Goal: Task Accomplishment & Management: Use online tool/utility

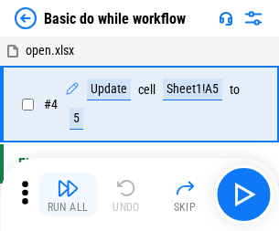
click at [68, 195] on img "button" at bounding box center [68, 188] width 22 height 22
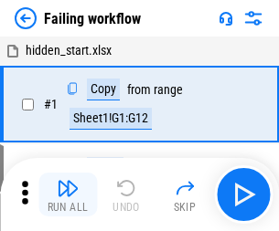
click at [68, 195] on img "button" at bounding box center [68, 188] width 22 height 22
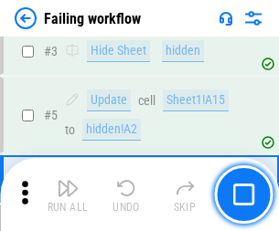
scroll to position [388, 0]
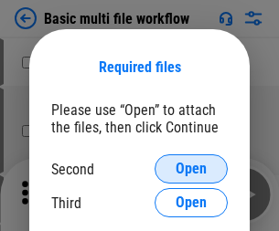
click at [191, 169] on span "Open" at bounding box center [191, 169] width 31 height 15
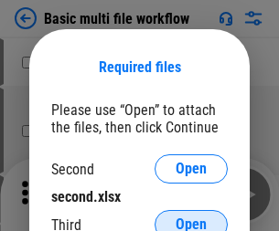
click at [191, 218] on span "Open" at bounding box center [191, 225] width 31 height 15
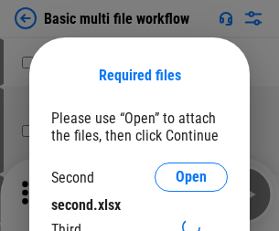
scroll to position [8, 0]
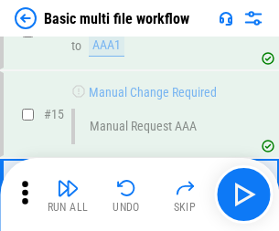
scroll to position [1217, 0]
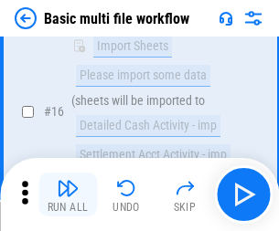
click at [68, 195] on img "button" at bounding box center [68, 188] width 22 height 22
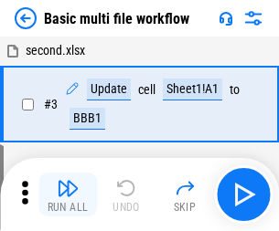
click at [68, 195] on img "button" at bounding box center [68, 188] width 22 height 22
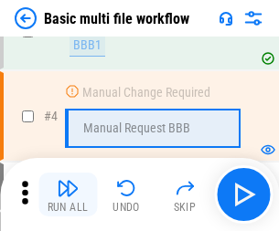
click at [68, 195] on img "button" at bounding box center [68, 188] width 22 height 22
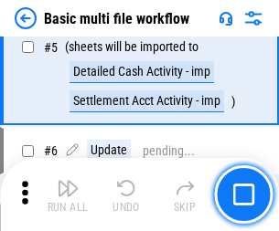
click at [68, 195] on img "button" at bounding box center [68, 188] width 22 height 22
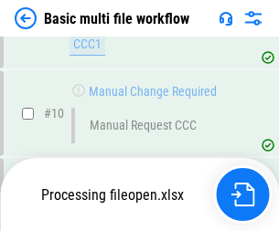
scroll to position [857, 0]
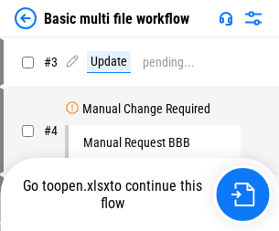
scroll to position [74, 0]
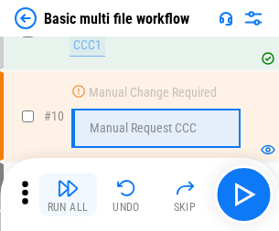
click at [68, 195] on img "button" at bounding box center [68, 188] width 22 height 22
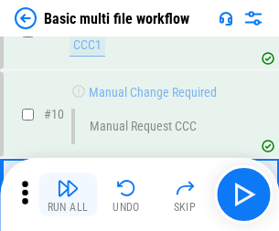
click at [68, 195] on img "button" at bounding box center [68, 188] width 22 height 22
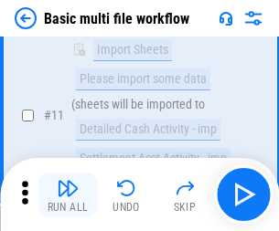
scroll to position [857, 0]
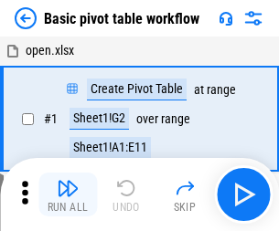
click at [68, 195] on img "button" at bounding box center [68, 188] width 22 height 22
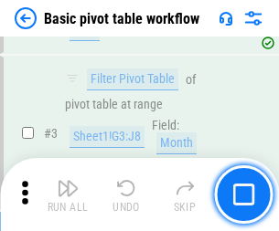
scroll to position [438, 0]
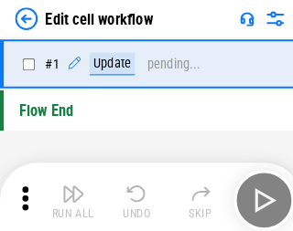
click at [68, 195] on img "button" at bounding box center [71, 188] width 22 height 22
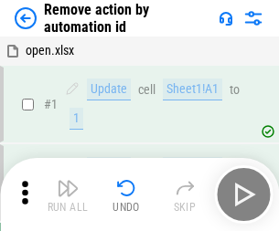
scroll to position [68, 0]
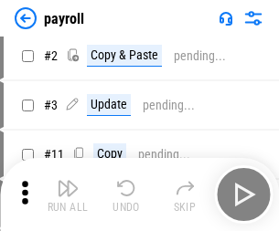
click at [68, 195] on img "button" at bounding box center [68, 188] width 22 height 22
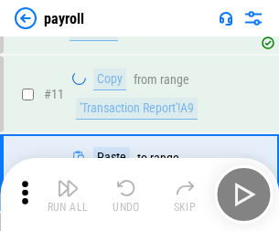
scroll to position [133, 0]
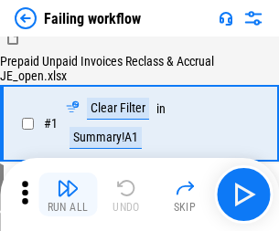
click at [68, 195] on img "button" at bounding box center [68, 188] width 22 height 22
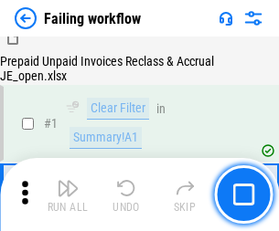
scroll to position [295, 0]
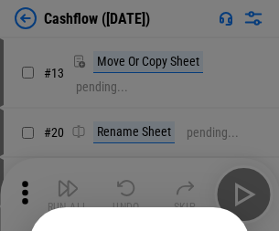
scroll to position [178, 0]
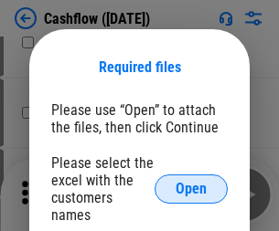
click at [191, 182] on span "Open" at bounding box center [191, 189] width 31 height 15
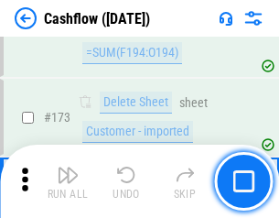
scroll to position [1936, 0]
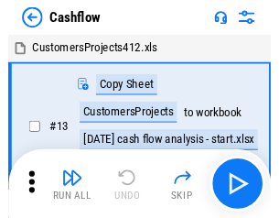
scroll to position [21, 0]
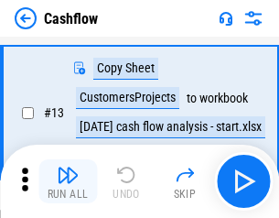
click at [68, 181] on img "button" at bounding box center [68, 175] width 22 height 22
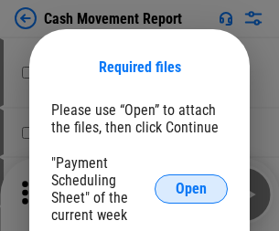
click at [191, 189] on span "Open" at bounding box center [191, 189] width 31 height 15
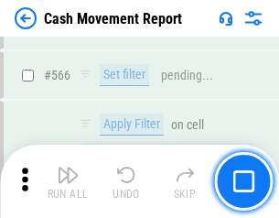
scroll to position [8382, 0]
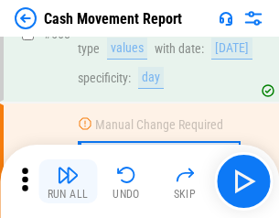
click at [68, 181] on img "button" at bounding box center [68, 175] width 22 height 22
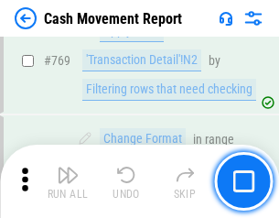
scroll to position [10162, 0]
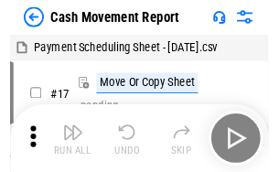
scroll to position [33, 0]
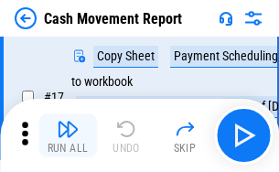
click at [68, 135] on img "button" at bounding box center [68, 129] width 22 height 22
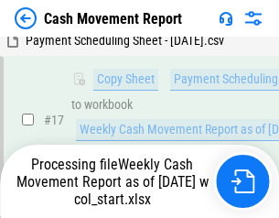
scroll to position [380, 0]
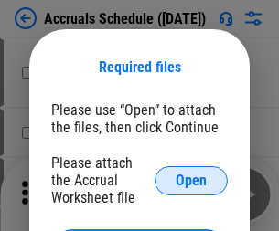
click at [191, 180] on span "Open" at bounding box center [191, 181] width 31 height 15
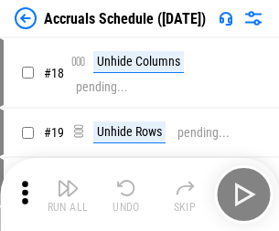
scroll to position [176, 0]
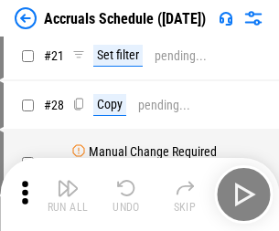
click at [68, 195] on img "button" at bounding box center [68, 188] width 22 height 22
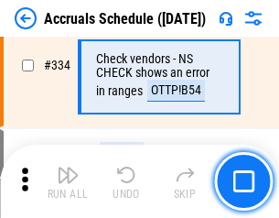
scroll to position [3782, 0]
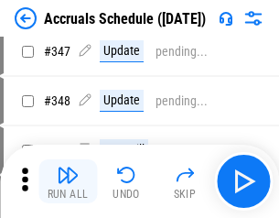
click at [68, 181] on img "button" at bounding box center [68, 175] width 22 height 22
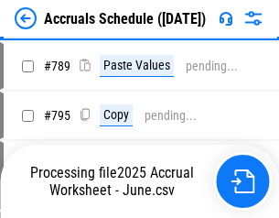
scroll to position [7682, 0]
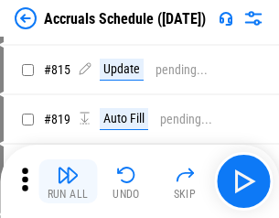
click at [68, 181] on img "button" at bounding box center [68, 175] width 22 height 22
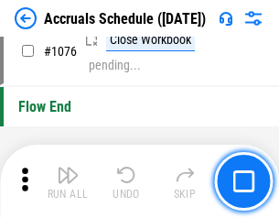
scroll to position [10953, 0]
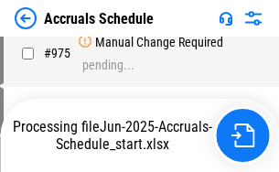
scroll to position [10286, 0]
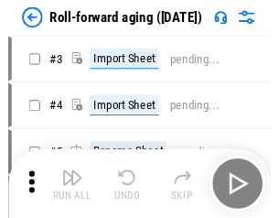
scroll to position [3, 0]
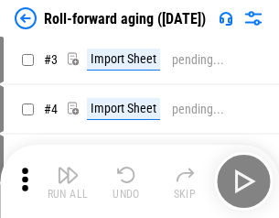
click at [68, 181] on img "button" at bounding box center [68, 175] width 22 height 22
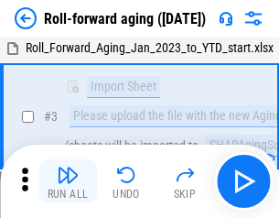
click at [68, 181] on img "button" at bounding box center [68, 175] width 22 height 22
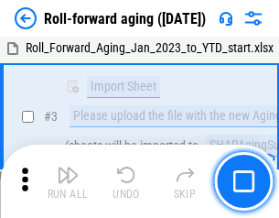
scroll to position [118, 0]
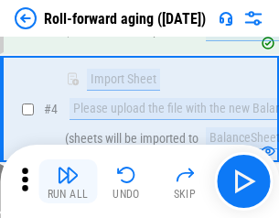
click at [68, 181] on img "button" at bounding box center [68, 175] width 22 height 22
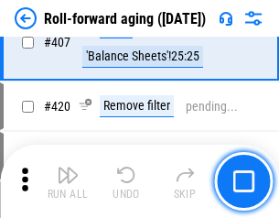
scroll to position [6342, 0]
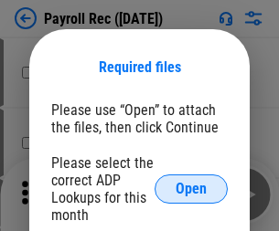
click at [191, 189] on span "Open" at bounding box center [191, 189] width 31 height 15
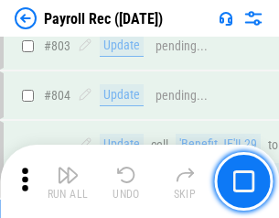
scroll to position [11619, 0]
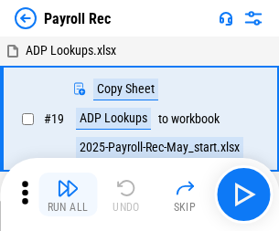
click at [68, 195] on img "button" at bounding box center [68, 188] width 22 height 22
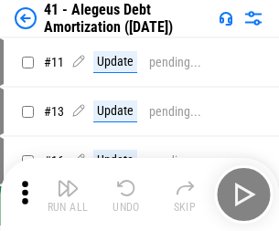
click at [68, 195] on img "button" at bounding box center [68, 188] width 22 height 22
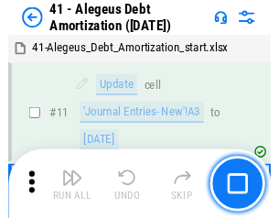
scroll to position [226, 0]
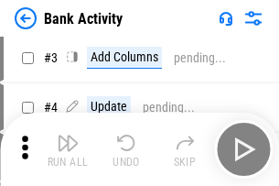
click at [68, 149] on img "button" at bounding box center [68, 143] width 22 height 22
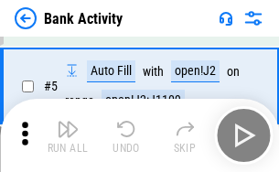
scroll to position [97, 0]
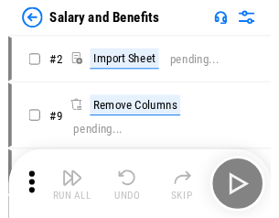
scroll to position [25, 0]
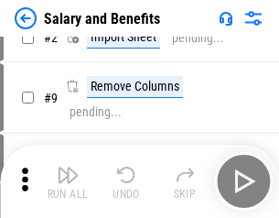
click at [68, 181] on img "button" at bounding box center [68, 175] width 22 height 22
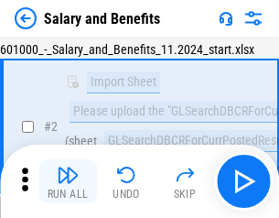
click at [68, 181] on img "button" at bounding box center [68, 175] width 22 height 22
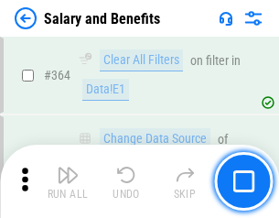
scroll to position [8612, 0]
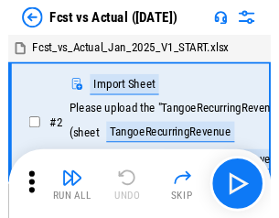
scroll to position [24, 0]
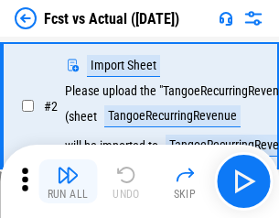
click at [68, 181] on img "button" at bounding box center [68, 175] width 22 height 22
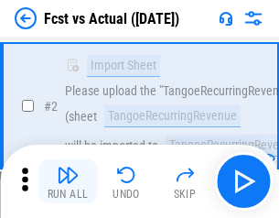
click at [68, 181] on img "button" at bounding box center [68, 175] width 22 height 22
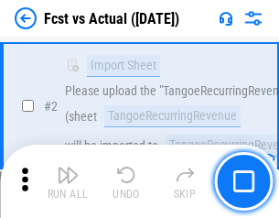
scroll to position [171, 0]
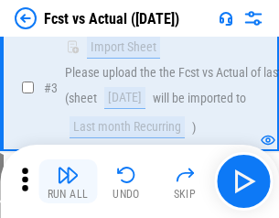
click at [68, 181] on img "button" at bounding box center [68, 175] width 22 height 22
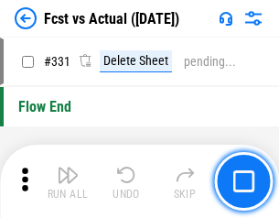
scroll to position [8754, 0]
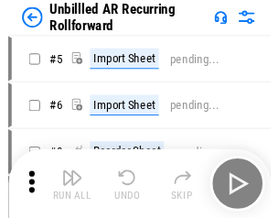
scroll to position [39, 0]
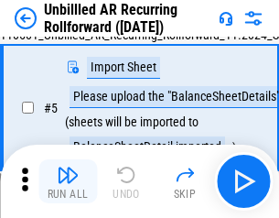
click at [68, 181] on img "button" at bounding box center [68, 175] width 22 height 22
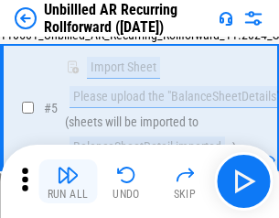
click at [68, 181] on img "button" at bounding box center [68, 175] width 22 height 22
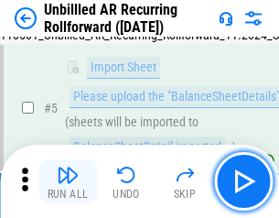
scroll to position [172, 0]
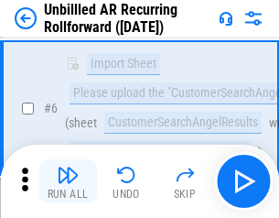
click at [68, 181] on img "button" at bounding box center [68, 175] width 22 height 22
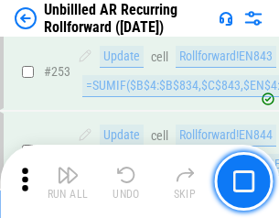
scroll to position [6212, 0]
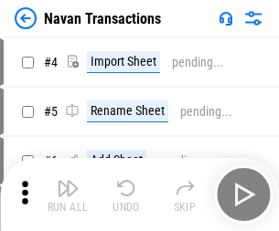
click at [68, 181] on img "button" at bounding box center [68, 188] width 22 height 22
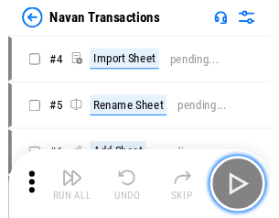
scroll to position [29, 0]
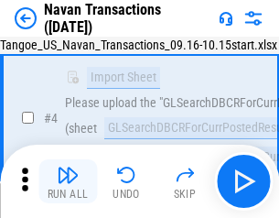
click at [68, 181] on img "button" at bounding box center [68, 175] width 22 height 22
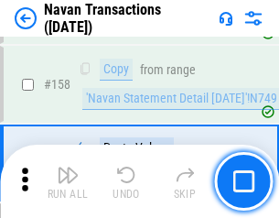
scroll to position [5929, 0]
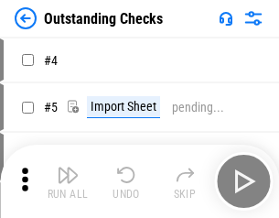
click at [68, 181] on img "button" at bounding box center [68, 175] width 22 height 22
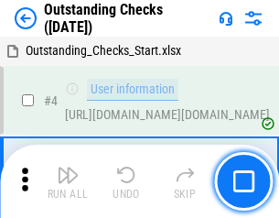
scroll to position [77, 0]
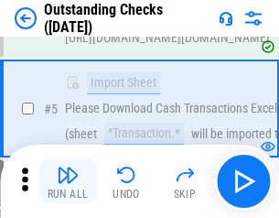
click at [68, 181] on img "button" at bounding box center [68, 175] width 22 height 22
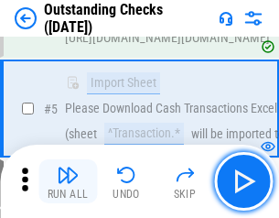
scroll to position [191, 0]
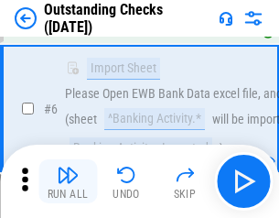
click at [68, 181] on img "button" at bounding box center [68, 175] width 22 height 22
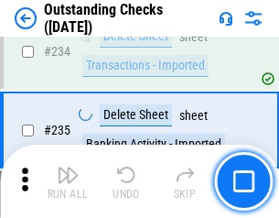
scroll to position [5553, 0]
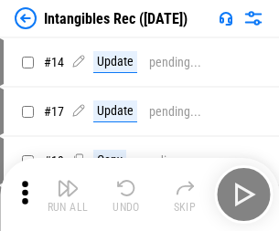
click at [68, 195] on img "button" at bounding box center [68, 188] width 22 height 22
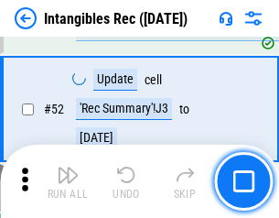
scroll to position [712, 0]
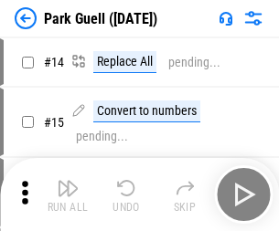
click at [68, 181] on img "button" at bounding box center [68, 188] width 22 height 22
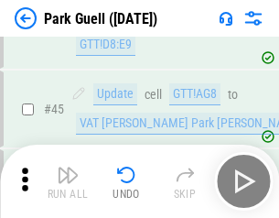
scroll to position [2287, 0]
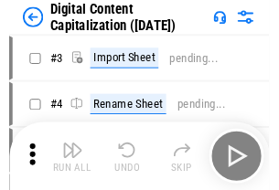
scroll to position [53, 0]
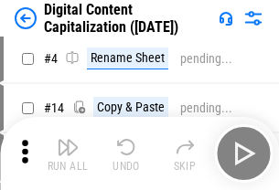
click at [68, 154] on img "button" at bounding box center [68, 147] width 22 height 22
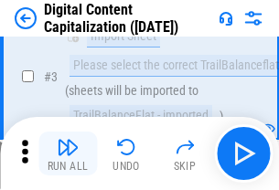
click at [68, 154] on img "button" at bounding box center [68, 147] width 22 height 22
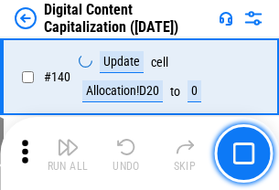
scroll to position [1940, 0]
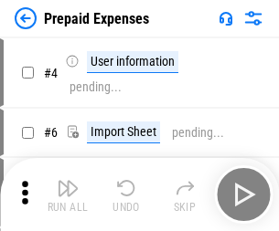
click at [68, 181] on img "button" at bounding box center [68, 188] width 22 height 22
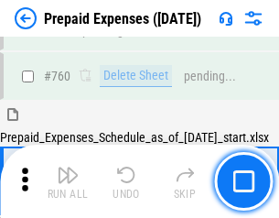
scroll to position [5069, 0]
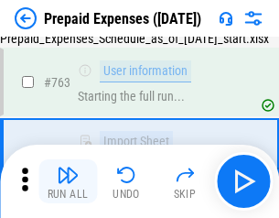
click at [68, 181] on img "button" at bounding box center [68, 175] width 22 height 22
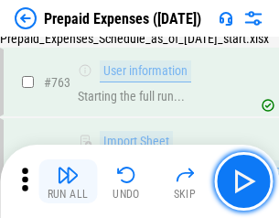
scroll to position [5177, 0]
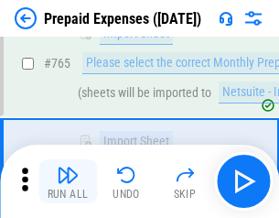
click at [68, 181] on img "button" at bounding box center [68, 175] width 22 height 22
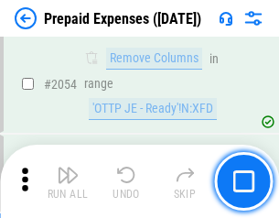
scroll to position [19116, 0]
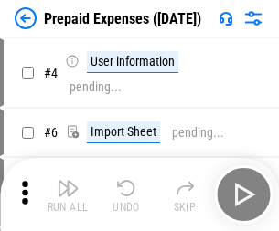
click at [68, 195] on img "button" at bounding box center [68, 188] width 22 height 22
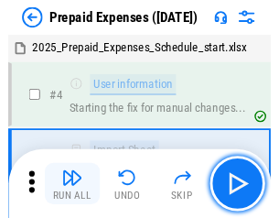
scroll to position [80, 0]
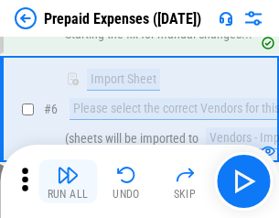
click at [68, 181] on img "button" at bounding box center [68, 175] width 22 height 22
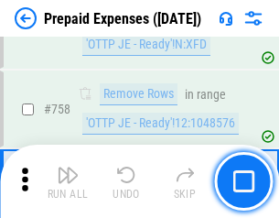
scroll to position [6516, 0]
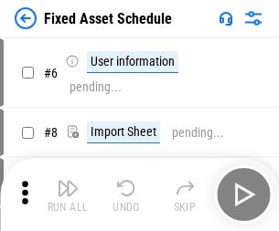
click at [68, 195] on img "button" at bounding box center [68, 188] width 22 height 22
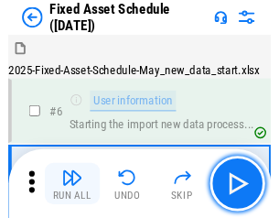
scroll to position [99, 0]
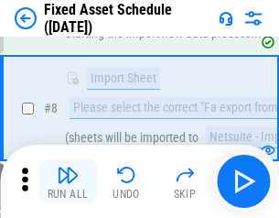
click at [68, 181] on img "button" at bounding box center [68, 175] width 22 height 22
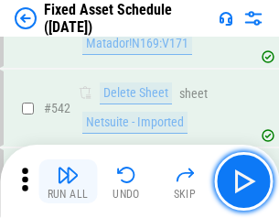
scroll to position [6520, 0]
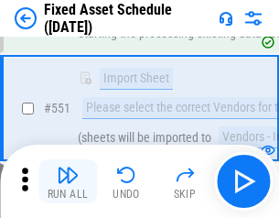
click at [68, 181] on img "button" at bounding box center [68, 175] width 22 height 22
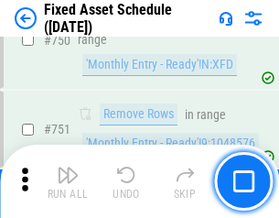
scroll to position [8916, 0]
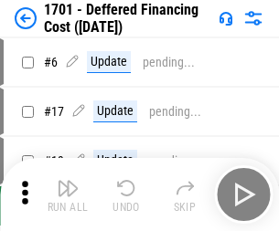
click at [68, 195] on img "button" at bounding box center [68, 188] width 22 height 22
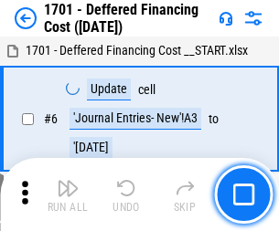
scroll to position [219, 0]
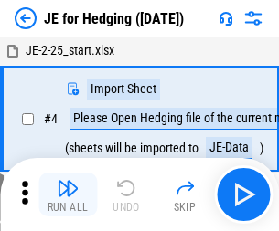
click at [68, 181] on img "button" at bounding box center [68, 188] width 22 height 22
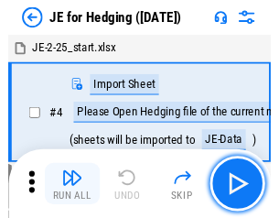
scroll to position [3, 0]
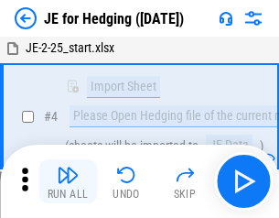
click at [68, 181] on img "button" at bounding box center [68, 175] width 22 height 22
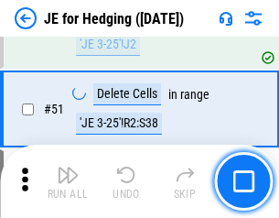
scroll to position [1184, 0]
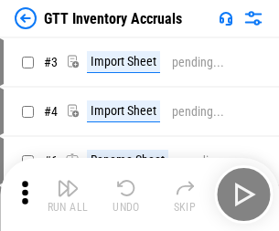
click at [68, 181] on img "button" at bounding box center [68, 188] width 22 height 22
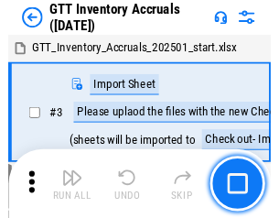
scroll to position [3, 0]
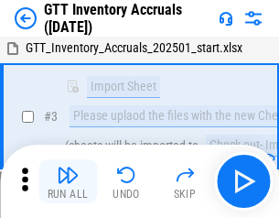
click at [68, 181] on img "button" at bounding box center [68, 175] width 22 height 22
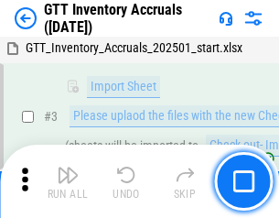
scroll to position [118, 0]
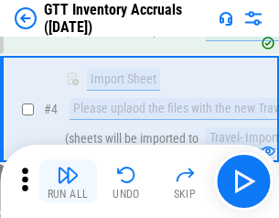
click at [68, 181] on img "button" at bounding box center [68, 175] width 22 height 22
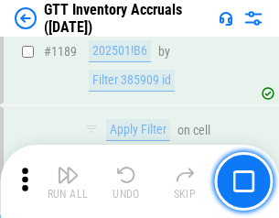
scroll to position [14934, 0]
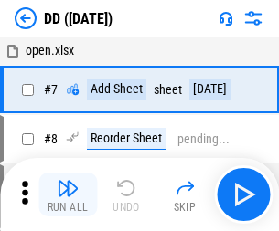
click at [68, 195] on img "button" at bounding box center [68, 188] width 22 height 22
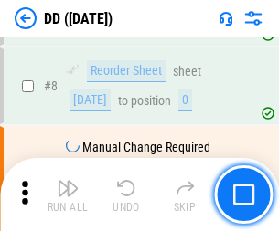
scroll to position [176, 0]
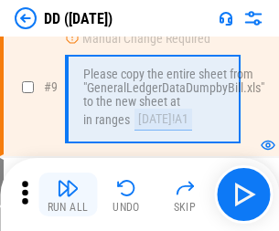
click at [68, 195] on img "button" at bounding box center [68, 188] width 22 height 22
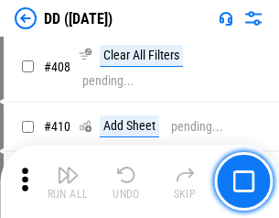
scroll to position [8182, 0]
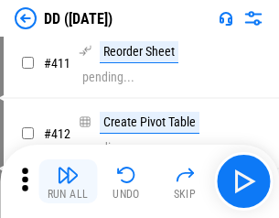
click at [68, 181] on img "button" at bounding box center [68, 175] width 22 height 22
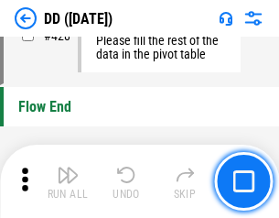
scroll to position [8753, 0]
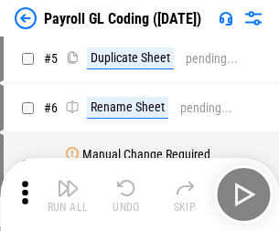
click at [68, 195] on img "button" at bounding box center [68, 188] width 22 height 22
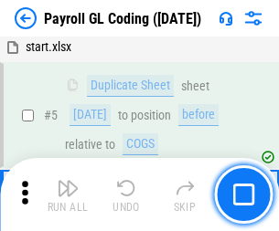
scroll to position [219, 0]
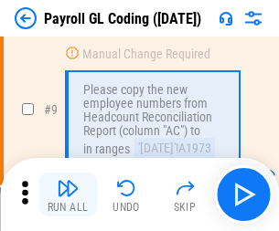
click at [68, 195] on img "button" at bounding box center [68, 188] width 22 height 22
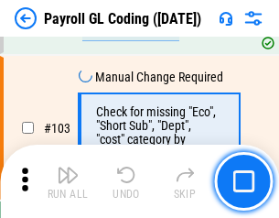
scroll to position [4291, 0]
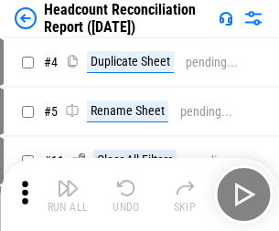
click at [68, 195] on img "button" at bounding box center [68, 188] width 22 height 22
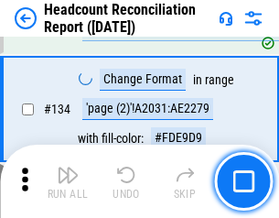
scroll to position [2198, 0]
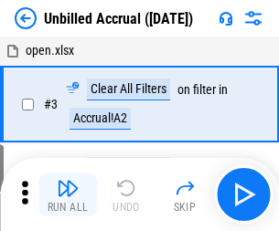
click at [68, 195] on img "button" at bounding box center [68, 188] width 22 height 22
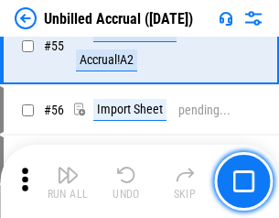
scroll to position [1909, 0]
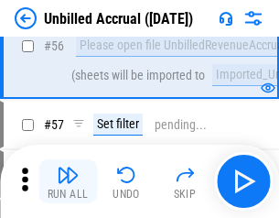
click at [68, 181] on img "button" at bounding box center [68, 175] width 22 height 22
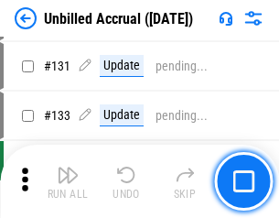
scroll to position [5447, 0]
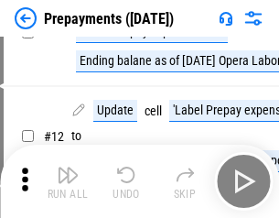
scroll to position [114, 0]
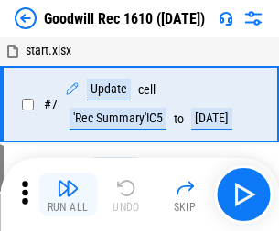
click at [68, 195] on img "button" at bounding box center [68, 188] width 22 height 22
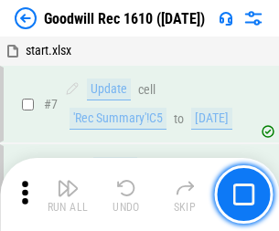
scroll to position [313, 0]
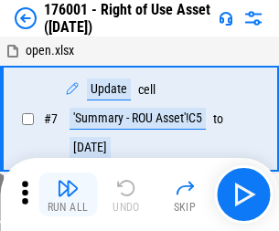
click at [68, 195] on img "button" at bounding box center [68, 188] width 22 height 22
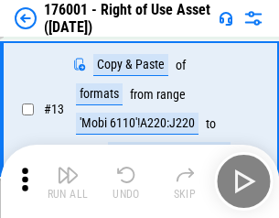
scroll to position [118, 0]
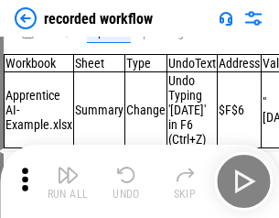
click at [68, 181] on img "button" at bounding box center [68, 175] width 22 height 22
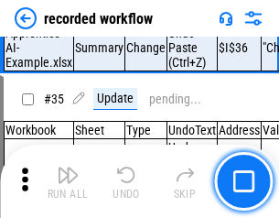
scroll to position [5716, 0]
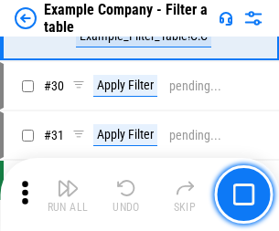
scroll to position [1673, 0]
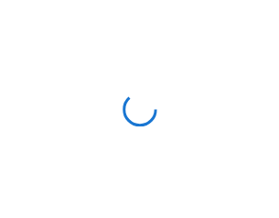
scroll to position [28, 0]
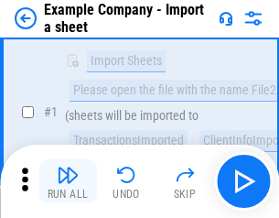
click at [68, 181] on img "button" at bounding box center [68, 175] width 22 height 22
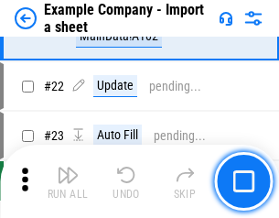
scroll to position [404, 0]
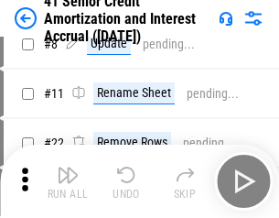
click at [68, 181] on img "button" at bounding box center [68, 175] width 22 height 22
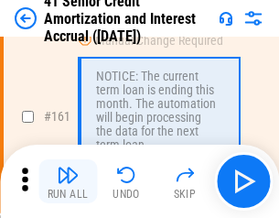
click at [68, 181] on img "button" at bounding box center [68, 175] width 22 height 22
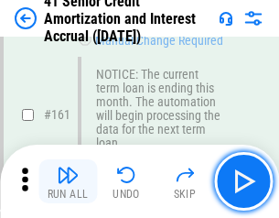
scroll to position [1956, 0]
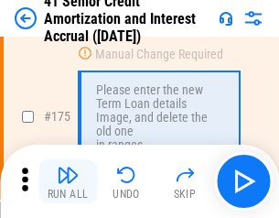
click at [68, 181] on img "button" at bounding box center [68, 175] width 22 height 22
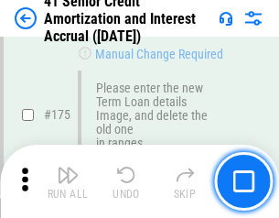
scroll to position [2142, 0]
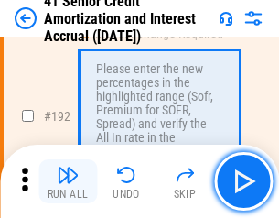
click at [68, 181] on img "button" at bounding box center [68, 175] width 22 height 22
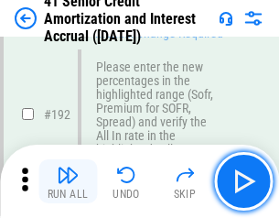
scroll to position [2334, 0]
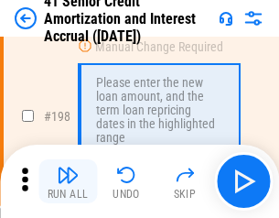
click at [68, 181] on img "button" at bounding box center [68, 175] width 22 height 22
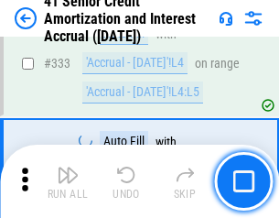
scroll to position [4672, 0]
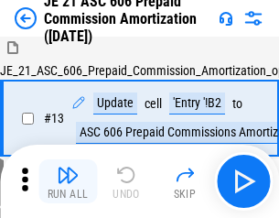
click at [68, 181] on img "button" at bounding box center [68, 175] width 22 height 22
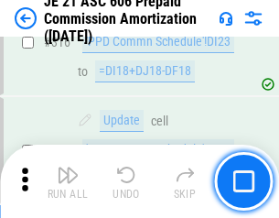
scroll to position [3415, 0]
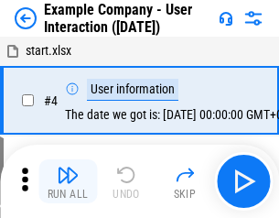
click at [68, 181] on img "button" at bounding box center [68, 175] width 22 height 22
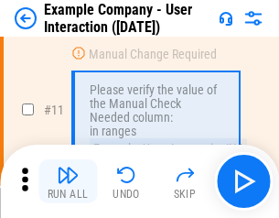
click at [68, 181] on img "button" at bounding box center [68, 175] width 22 height 22
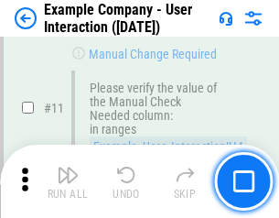
scroll to position [396, 0]
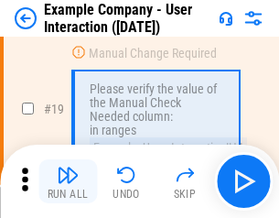
click at [68, 181] on img "button" at bounding box center [68, 175] width 22 height 22
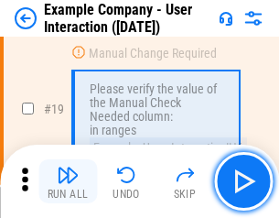
click at [68, 181] on img "button" at bounding box center [68, 175] width 22 height 22
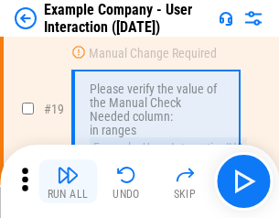
click at [68, 181] on img "button" at bounding box center [68, 175] width 22 height 22
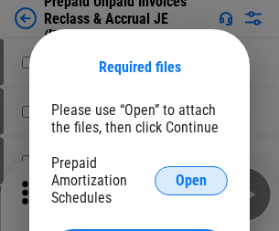
click at [191, 180] on span "Open" at bounding box center [191, 181] width 31 height 15
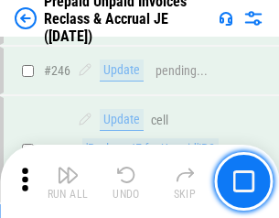
scroll to position [2469, 0]
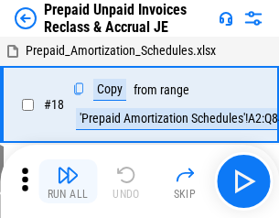
click at [68, 181] on img "button" at bounding box center [68, 175] width 22 height 22
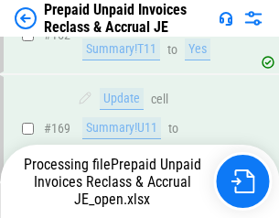
scroll to position [2469, 0]
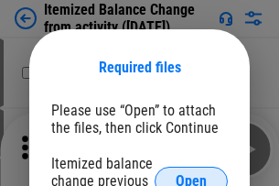
click at [191, 174] on span "Open" at bounding box center [191, 181] width 31 height 15
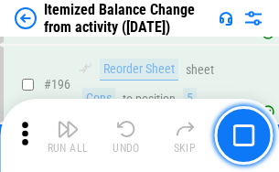
scroll to position [3520, 0]
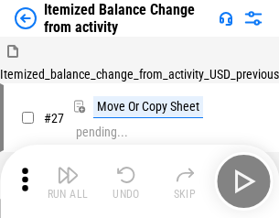
scroll to position [28, 0]
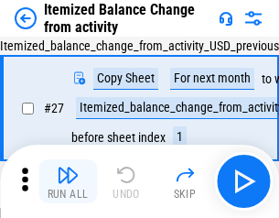
click at [68, 181] on img "button" at bounding box center [68, 175] width 22 height 22
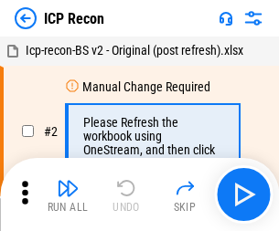
scroll to position [8, 0]
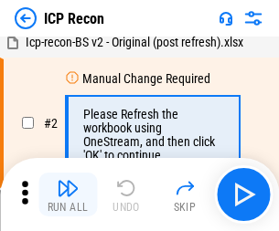
click at [68, 195] on img "button" at bounding box center [68, 188] width 22 height 22
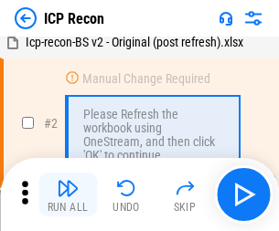
click at [68, 195] on img "button" at bounding box center [68, 188] width 22 height 22
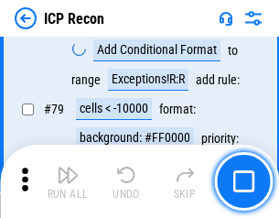
scroll to position [1792, 0]
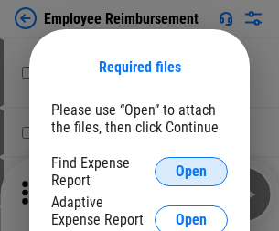
click at [191, 172] on span "Open" at bounding box center [191, 172] width 31 height 15
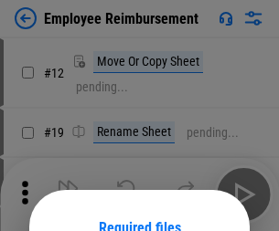
scroll to position [161, 0]
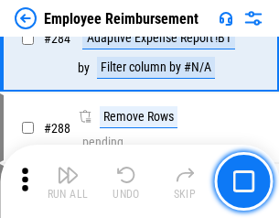
scroll to position [4971, 0]
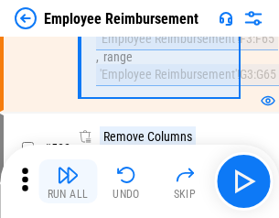
click at [68, 181] on img "button" at bounding box center [68, 175] width 22 height 22
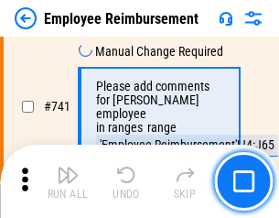
scroll to position [12830, 0]
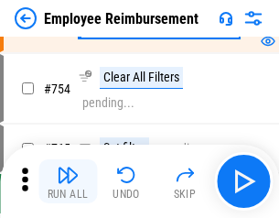
click at [68, 181] on img "button" at bounding box center [68, 175] width 22 height 22
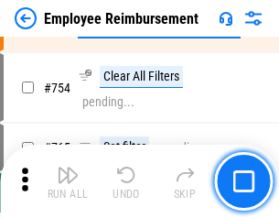
click at [68, 181] on img "button" at bounding box center [68, 175] width 22 height 22
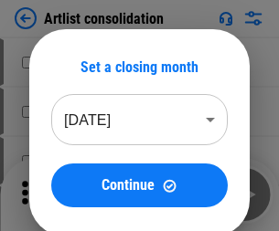
click at [68, 195] on img "button" at bounding box center [68, 188] width 22 height 22
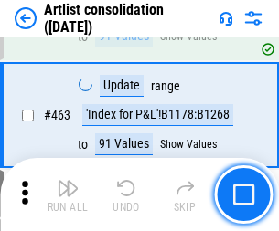
scroll to position [8008, 0]
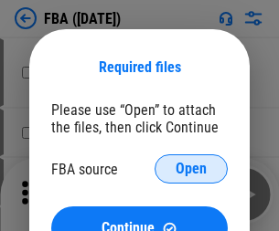
click at [191, 169] on span "Open" at bounding box center [191, 169] width 31 height 15
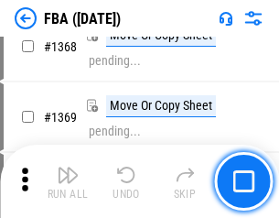
scroll to position [19640, 0]
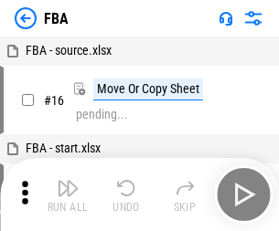
scroll to position [18, 0]
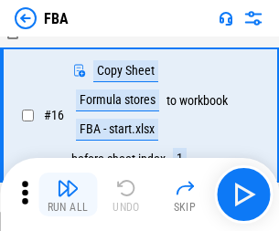
click at [68, 195] on img "button" at bounding box center [68, 188] width 22 height 22
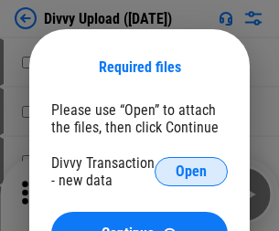
click at [191, 172] on span "Open" at bounding box center [191, 172] width 31 height 15
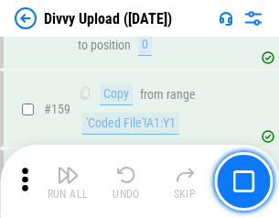
scroll to position [1894, 0]
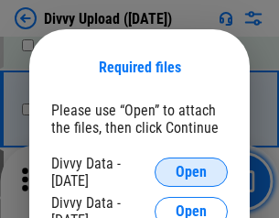
click at [191, 172] on span "Open" at bounding box center [191, 172] width 31 height 15
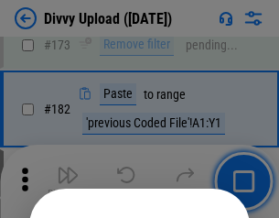
scroll to position [2053, 0]
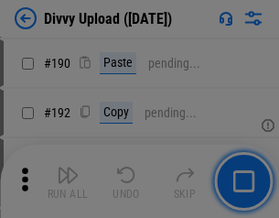
scroll to position [2308, 0]
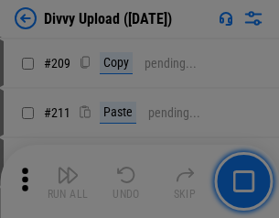
scroll to position [3106, 0]
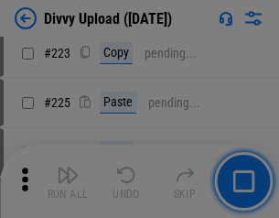
scroll to position [3650, 0]
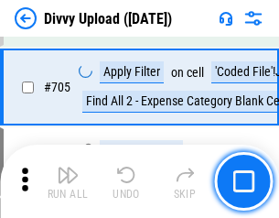
scroll to position [12510, 0]
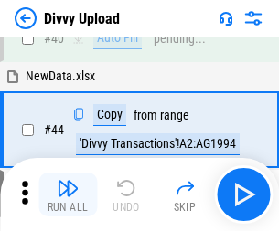
click at [68, 195] on img "button" at bounding box center [68, 188] width 22 height 22
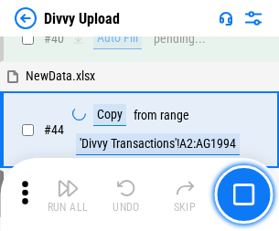
scroll to position [201, 0]
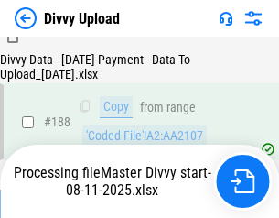
scroll to position [2153, 0]
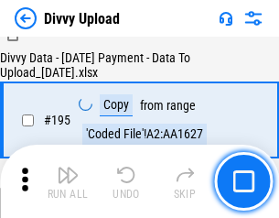
scroll to position [2556, 0]
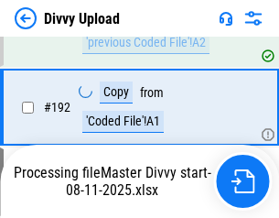
scroll to position [2450, 0]
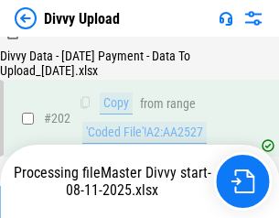
scroll to position [2959, 0]
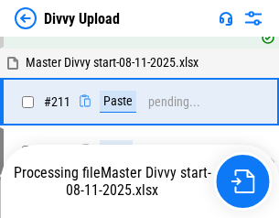
scroll to position [3534, 0]
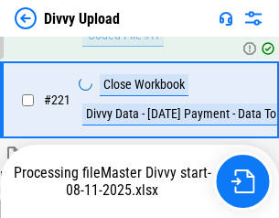
scroll to position [4063, 0]
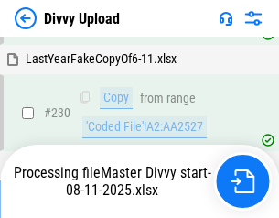
scroll to position [4538, 0]
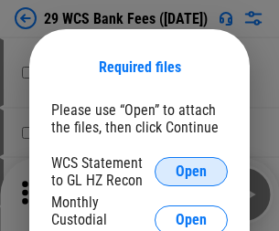
click at [191, 172] on span "Open" at bounding box center [191, 172] width 31 height 15
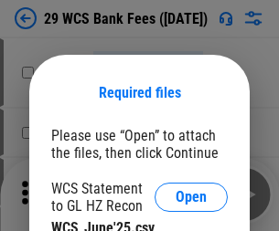
scroll to position [26, 0]
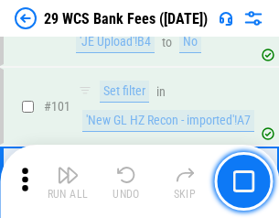
scroll to position [1782, 0]
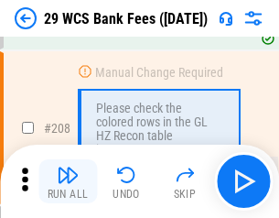
click at [68, 181] on img "button" at bounding box center [68, 175] width 22 height 22
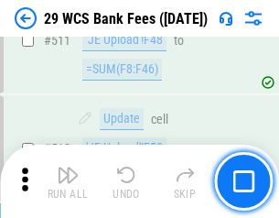
scroll to position [9201, 0]
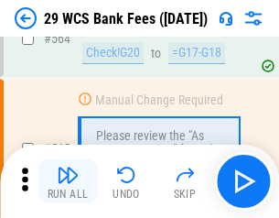
click at [68, 181] on img "button" at bounding box center [68, 175] width 22 height 22
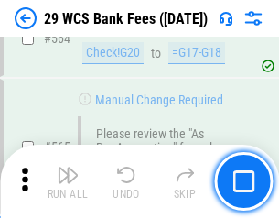
scroll to position [9891, 0]
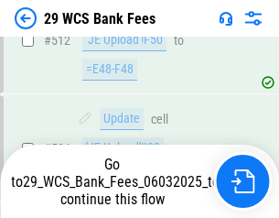
scroll to position [9763, 0]
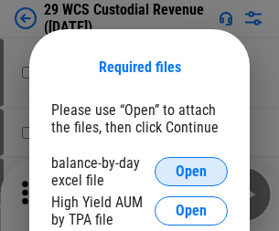
click at [191, 172] on span "Open" at bounding box center [191, 172] width 31 height 15
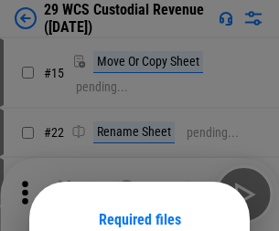
scroll to position [153, 0]
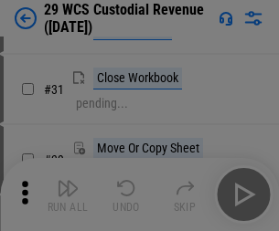
scroll to position [392, 0]
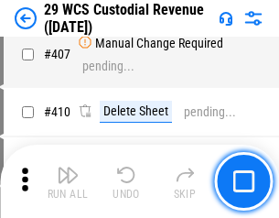
scroll to position [8470, 0]
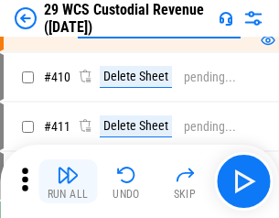
click at [68, 181] on img "button" at bounding box center [68, 175] width 22 height 22
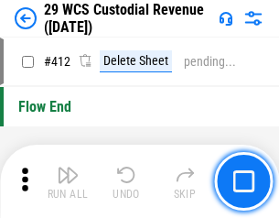
scroll to position [8734, 0]
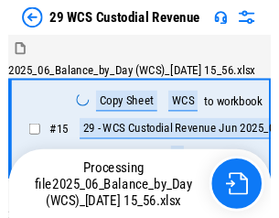
scroll to position [44, 0]
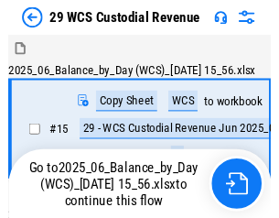
scroll to position [34, 0]
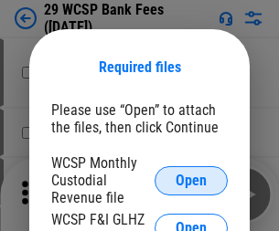
click at [191, 180] on span "Open" at bounding box center [191, 181] width 31 height 15
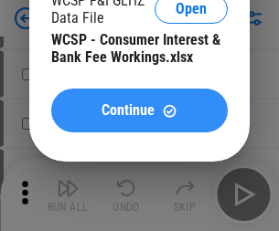
click at [139, 115] on span "Continue" at bounding box center [128, 110] width 53 height 15
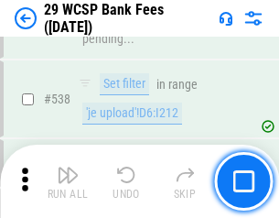
scroll to position [7027, 0]
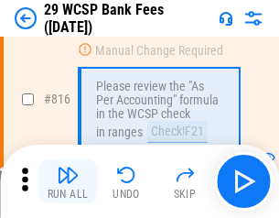
click at [68, 181] on img "button" at bounding box center [68, 175] width 22 height 22
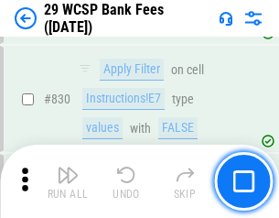
scroll to position [11603, 0]
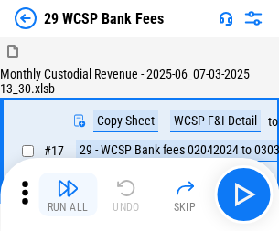
click at [68, 181] on img "button" at bounding box center [68, 188] width 22 height 22
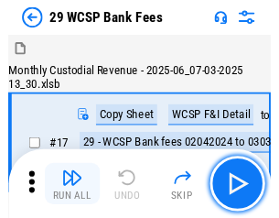
scroll to position [44, 0]
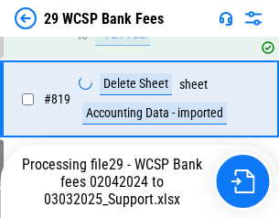
scroll to position [11353, 0]
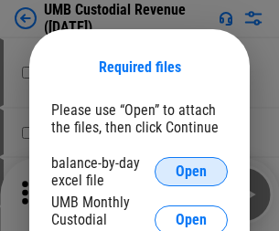
click at [191, 172] on span "Open" at bounding box center [191, 172] width 31 height 15
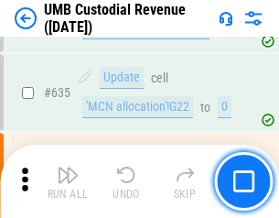
scroll to position [9570, 0]
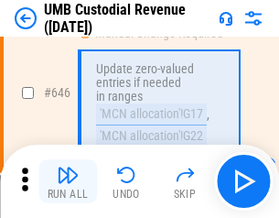
click at [68, 181] on img "button" at bounding box center [68, 175] width 22 height 22
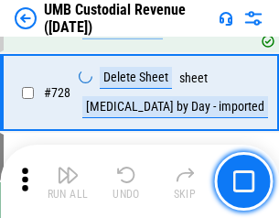
scroll to position [11281, 0]
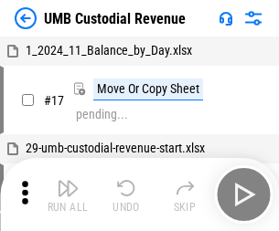
scroll to position [14, 0]
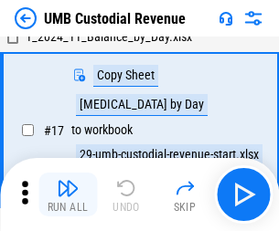
click at [68, 195] on img "button" at bounding box center [68, 188] width 22 height 22
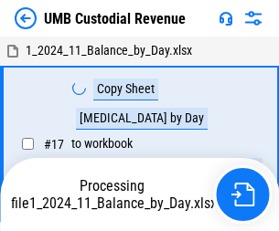
scroll to position [14, 0]
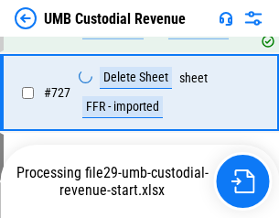
scroll to position [11161, 0]
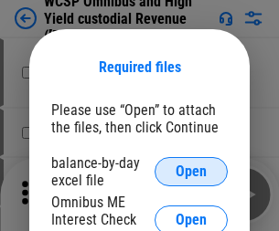
click at [191, 172] on span "Open" at bounding box center [191, 172] width 31 height 15
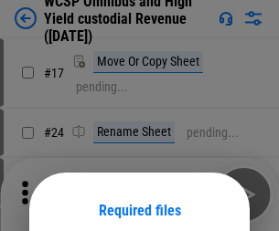
scroll to position [144, 0]
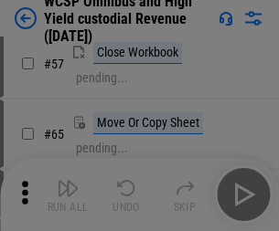
scroll to position [797, 0]
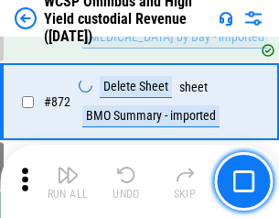
scroll to position [15478, 0]
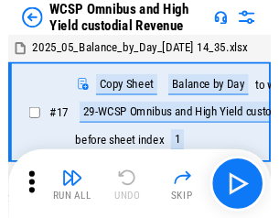
scroll to position [10, 0]
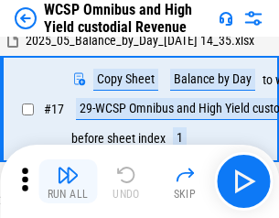
click at [68, 181] on img "button" at bounding box center [68, 175] width 22 height 22
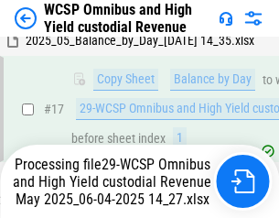
scroll to position [380, 0]
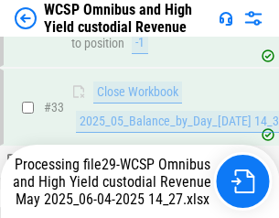
scroll to position [905, 0]
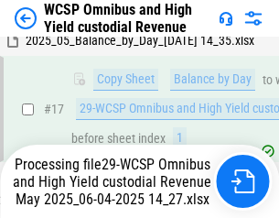
scroll to position [380, 0]
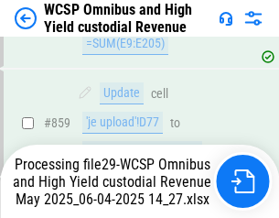
scroll to position [15436, 0]
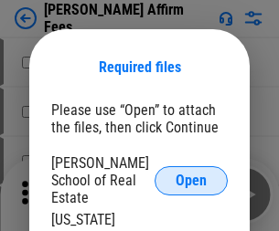
click at [191, 174] on span "Open" at bounding box center [191, 181] width 31 height 15
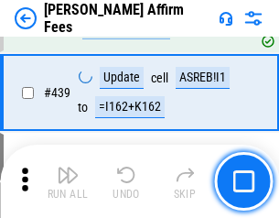
scroll to position [4206, 0]
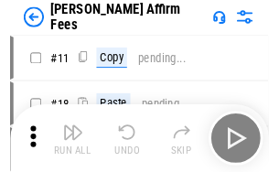
scroll to position [18, 0]
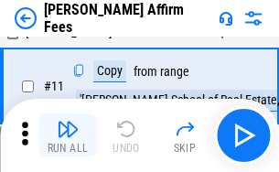
click at [68, 135] on img "button" at bounding box center [68, 129] width 22 height 22
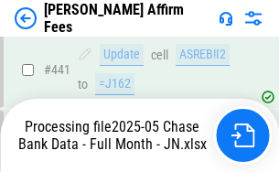
scroll to position [4732, 0]
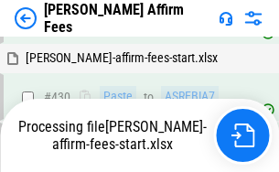
scroll to position [3979, 0]
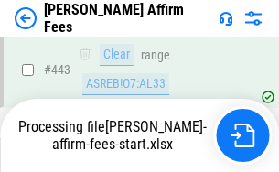
scroll to position [4796, 0]
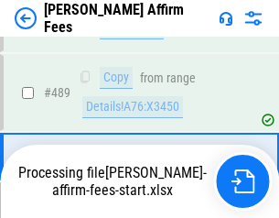
scroll to position [4773, 0]
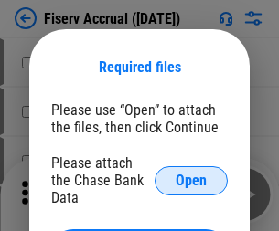
click at [191, 174] on span "Open" at bounding box center [191, 181] width 31 height 15
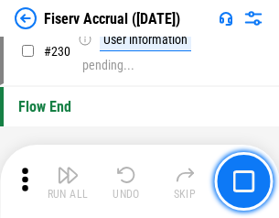
scroll to position [5795, 0]
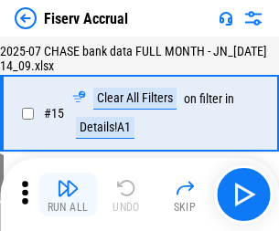
click at [68, 195] on img "button" at bounding box center [68, 188] width 22 height 22
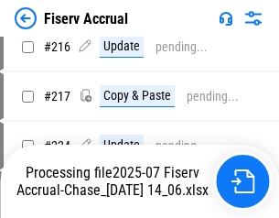
scroll to position [5550, 0]
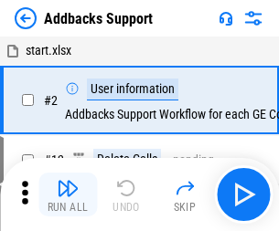
click at [68, 181] on img "button" at bounding box center [68, 188] width 22 height 22
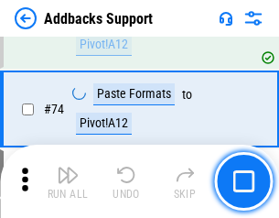
scroll to position [1331, 0]
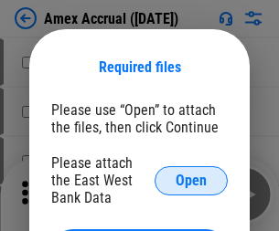
click at [191, 180] on span "Open" at bounding box center [191, 181] width 31 height 15
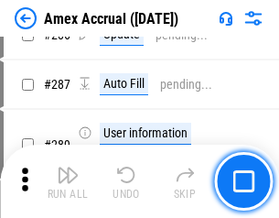
scroll to position [5007, 0]
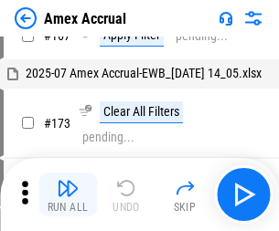
click at [68, 195] on img "button" at bounding box center [68, 188] width 22 height 22
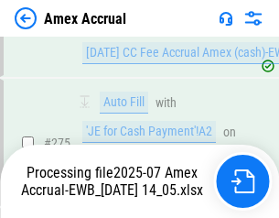
scroll to position [5564, 0]
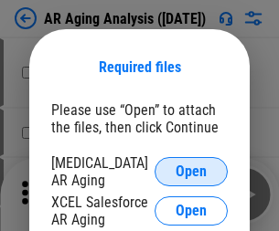
click at [191, 169] on span "Open" at bounding box center [191, 172] width 31 height 15
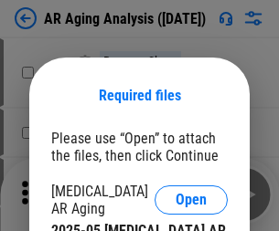
scroll to position [28, 0]
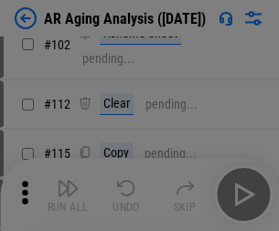
scroll to position [251, 0]
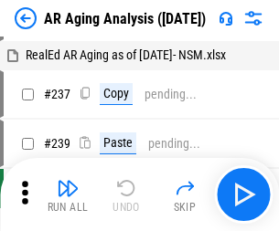
scroll to position [18, 0]
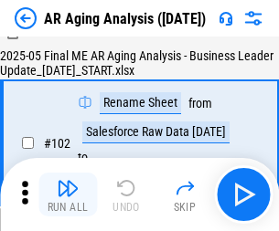
click at [68, 195] on img "button" at bounding box center [68, 188] width 22 height 22
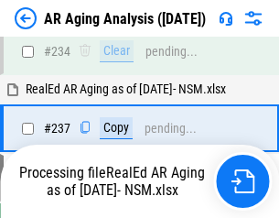
scroll to position [2835, 0]
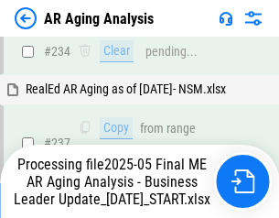
scroll to position [2814, 0]
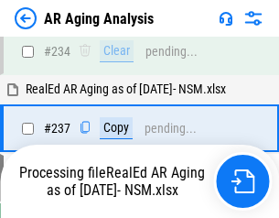
scroll to position [2814, 0]
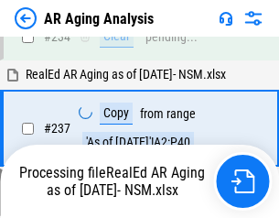
scroll to position [2814, 0]
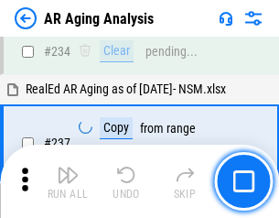
scroll to position [2814, 0]
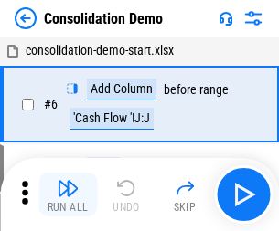
click at [68, 195] on img "button" at bounding box center [68, 188] width 22 height 22
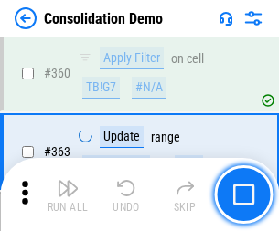
scroll to position [6129, 0]
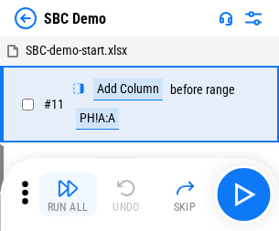
click at [68, 195] on img "button" at bounding box center [68, 188] width 22 height 22
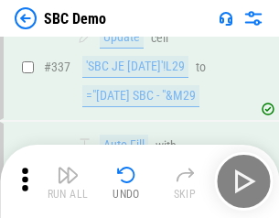
scroll to position [4811, 0]
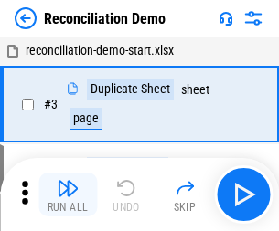
click at [68, 195] on img "button" at bounding box center [68, 188] width 22 height 22
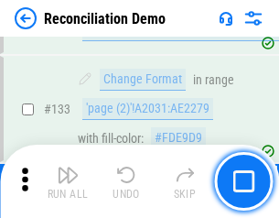
scroll to position [2172, 0]
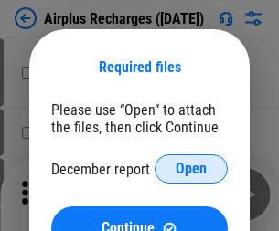
click at [191, 169] on span "Open" at bounding box center [191, 169] width 31 height 15
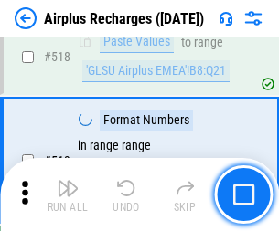
scroll to position [7870, 0]
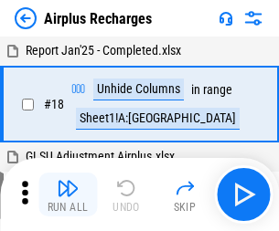
click at [68, 195] on img "button" at bounding box center [68, 188] width 22 height 22
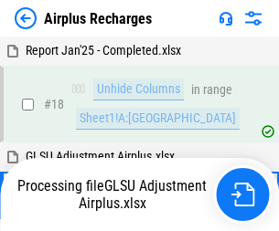
scroll to position [80, 0]
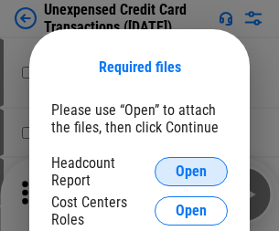
click at [191, 172] on span "Open" at bounding box center [191, 172] width 31 height 15
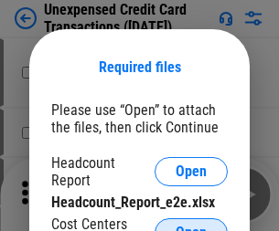
click at [191, 226] on span "Open" at bounding box center [191, 233] width 31 height 15
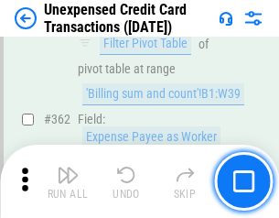
scroll to position [4703, 0]
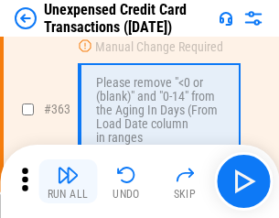
click at [68, 181] on img "button" at bounding box center [68, 175] width 22 height 22
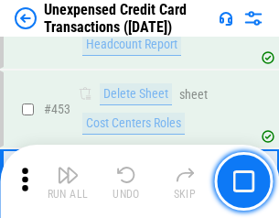
scroll to position [6237, 0]
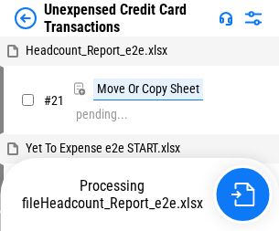
scroll to position [28, 0]
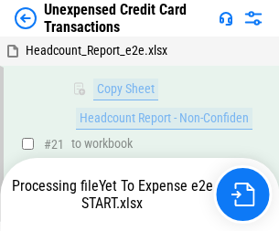
scroll to position [390, 0]
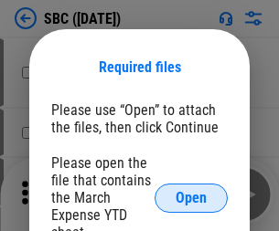
click at [191, 198] on span "Open" at bounding box center [191, 198] width 31 height 15
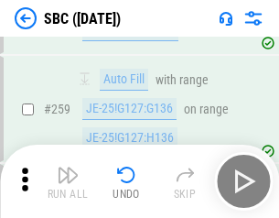
scroll to position [3574, 0]
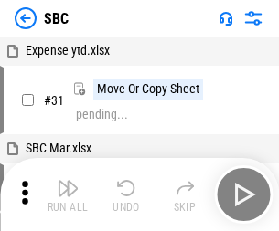
scroll to position [18, 0]
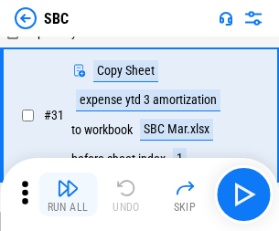
click at [68, 195] on img "button" at bounding box center [68, 188] width 22 height 22
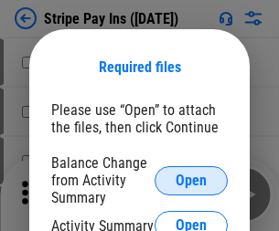
click at [191, 180] on span "Open" at bounding box center [191, 181] width 31 height 15
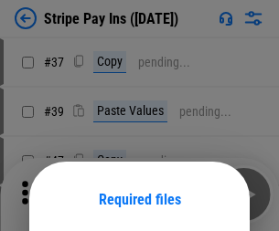
scroll to position [133, 0]
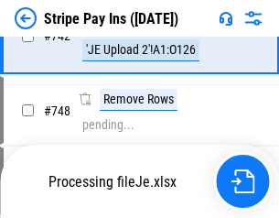
scroll to position [9481, 0]
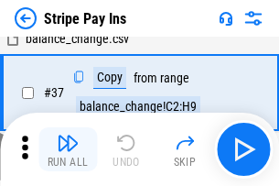
click at [68, 149] on img "button" at bounding box center [68, 143] width 22 height 22
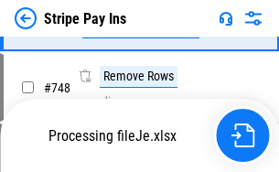
scroll to position [9441, 0]
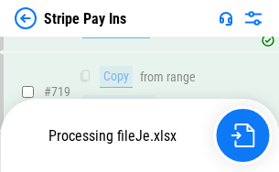
scroll to position [9441, 0]
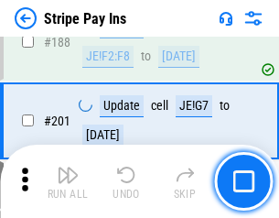
scroll to position [2604, 0]
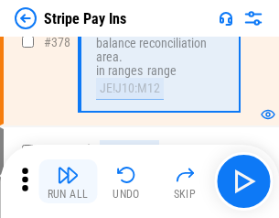
click at [68, 181] on img "button" at bounding box center [68, 175] width 22 height 22
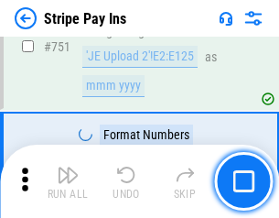
scroll to position [9418, 0]
